Goal: Check status: Check status

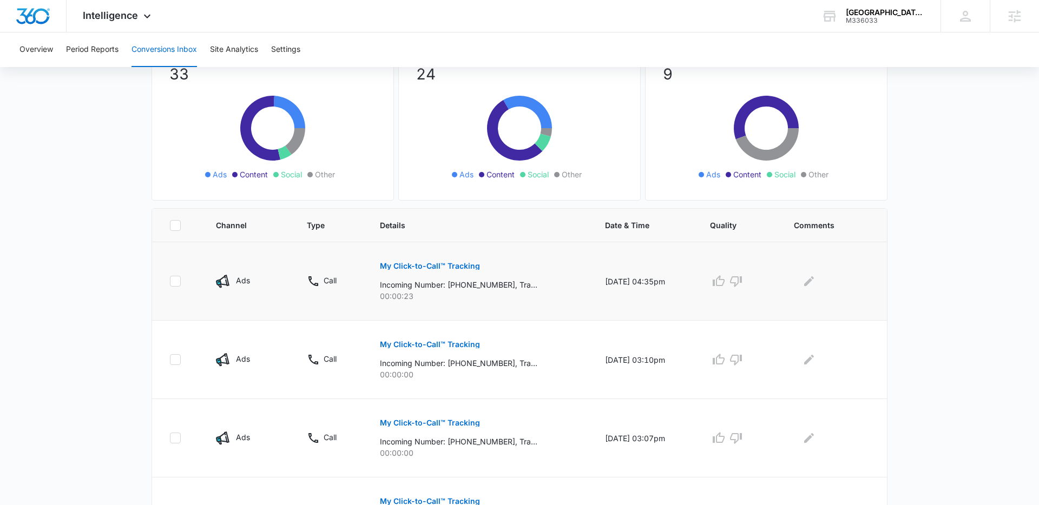
scroll to position [98, 0]
click at [426, 264] on p "My Click-to-Call™ Tracking" at bounding box center [430, 267] width 100 height 8
